Goal: Check status: Check status

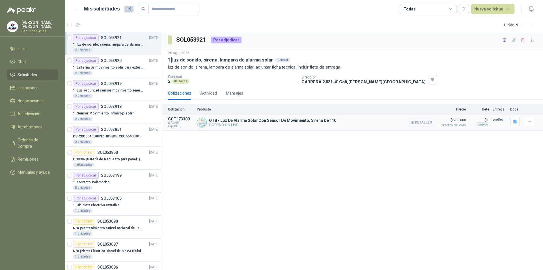
click at [419, 124] on button "Detalles" at bounding box center [421, 123] width 27 height 8
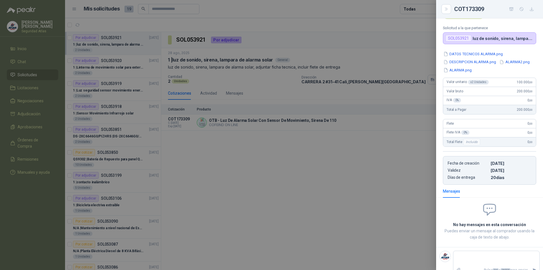
scroll to position [44, 0]
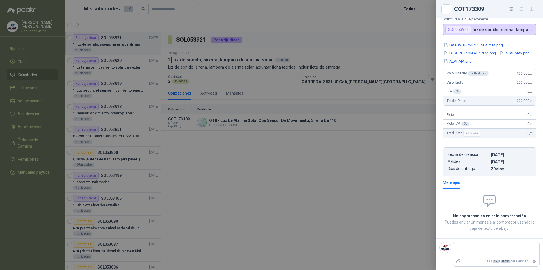
click at [324, 161] on div at bounding box center [271, 135] width 543 height 270
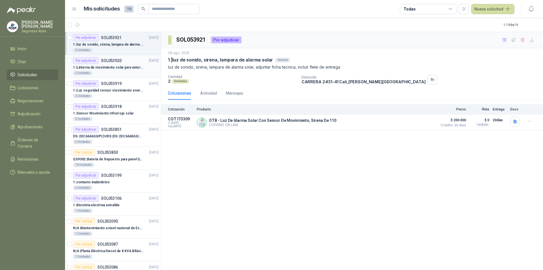
click at [109, 63] on div "Por adjudicar SOL053920" at bounding box center [97, 60] width 49 height 7
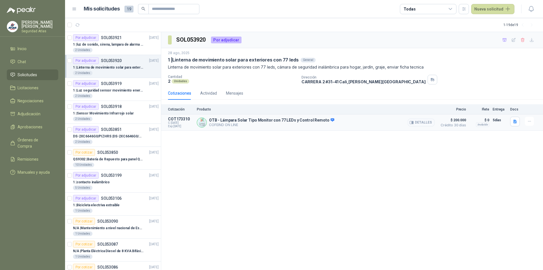
click at [424, 125] on button "Detalles" at bounding box center [421, 123] width 27 height 8
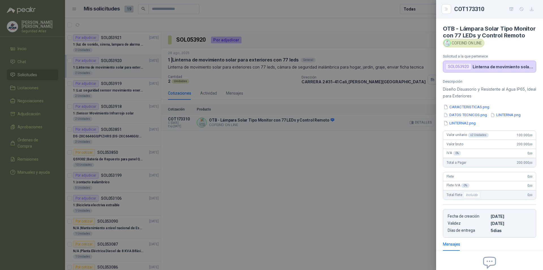
scroll to position [66, 0]
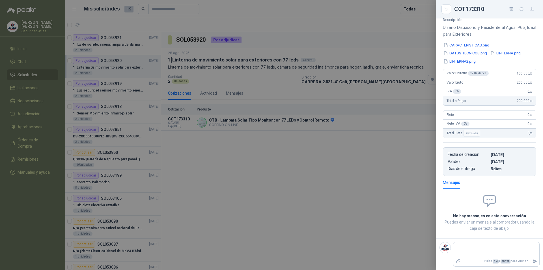
click at [400, 143] on div at bounding box center [271, 135] width 543 height 270
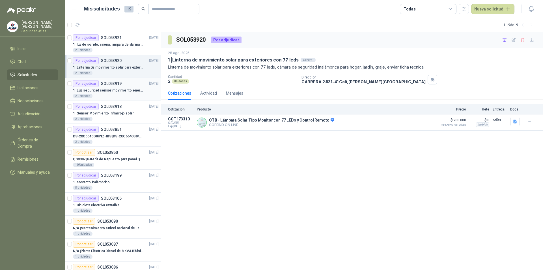
click at [109, 89] on p "1 | Luz seguridad sensor movimiento energia solar" at bounding box center [108, 90] width 70 height 5
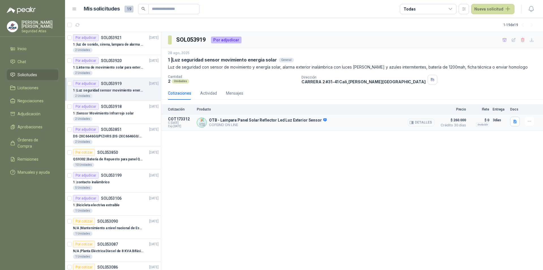
click at [421, 124] on button "Detalles" at bounding box center [421, 123] width 27 height 8
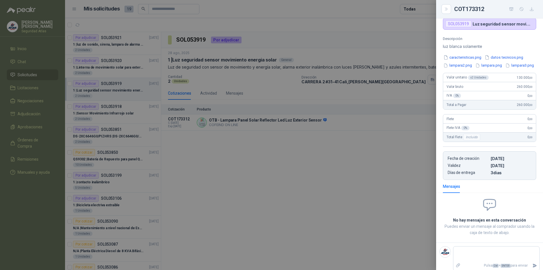
scroll to position [33, 0]
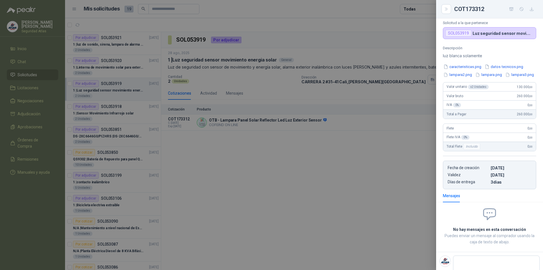
click at [253, 140] on div at bounding box center [271, 135] width 543 height 270
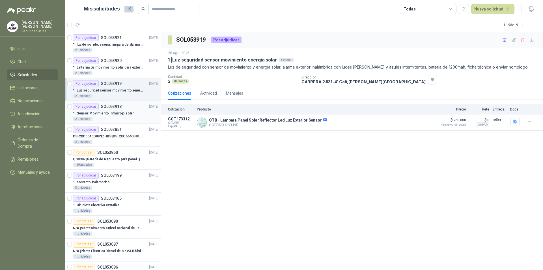
click at [109, 115] on p "1 | Sensor Movimiento Infrarrojo solar" at bounding box center [103, 113] width 61 height 5
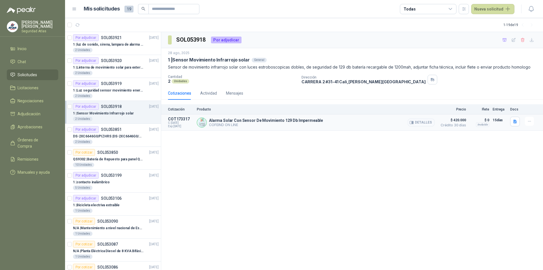
click at [421, 124] on button "Detalles" at bounding box center [421, 123] width 27 height 8
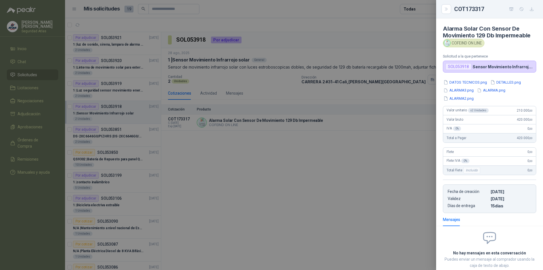
scroll to position [34, 0]
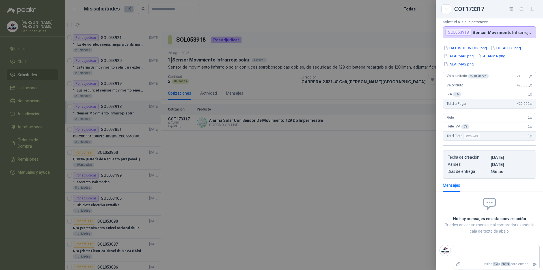
click at [311, 167] on div at bounding box center [271, 135] width 543 height 270
